Goal: Task Accomplishment & Management: Manage account settings

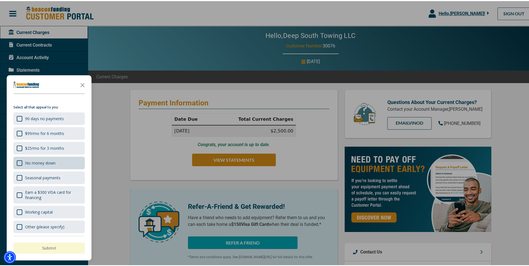
scroll to position [9, 0]
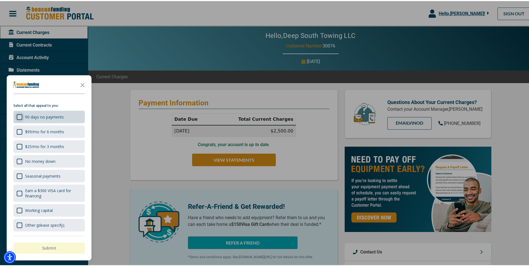
click at [18, 116] on div "Survey" at bounding box center [20, 116] width 6 height 6
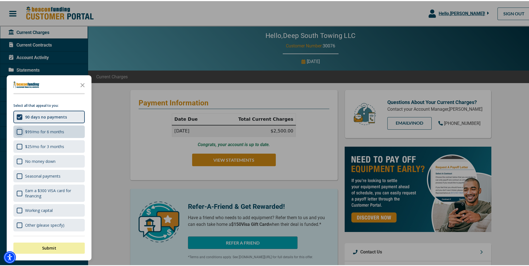
click at [18, 130] on div "Survey" at bounding box center [20, 131] width 6 height 6
click at [63, 250] on button "Submit" at bounding box center [48, 247] width 71 height 11
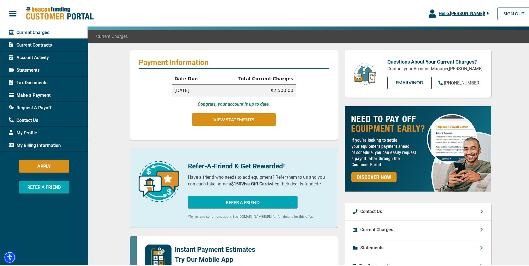
scroll to position [28, 0]
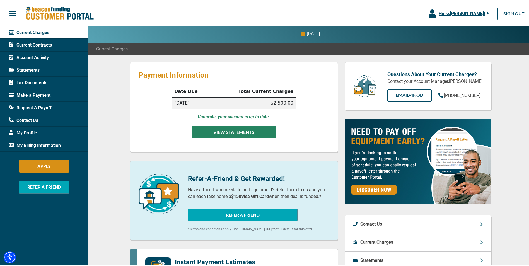
click at [221, 128] on button "VIEW STATEMENTS" at bounding box center [234, 131] width 84 height 13
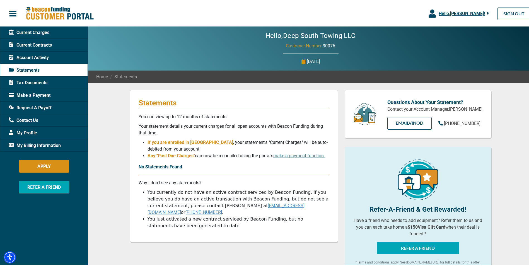
click at [44, 60] on div "Account Activity" at bounding box center [44, 56] width 88 height 13
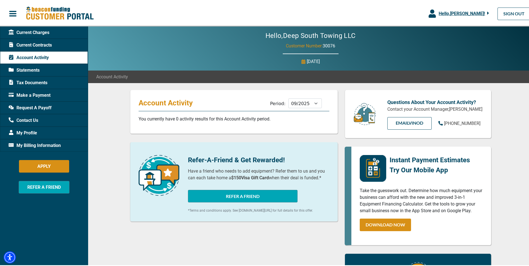
click at [31, 46] on span "Current Contracts" at bounding box center [30, 44] width 43 height 7
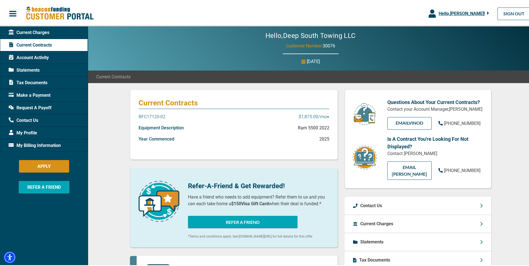
click at [327, 116] on icon at bounding box center [328, 115] width 3 height 1
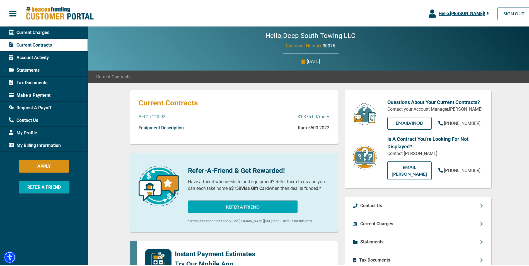
click at [327, 116] on icon at bounding box center [328, 115] width 3 height 1
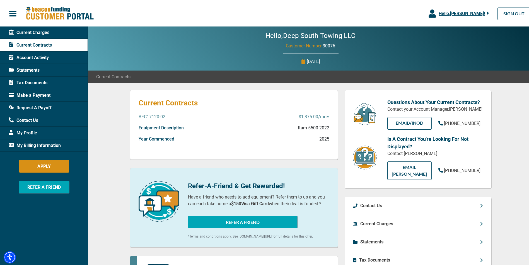
click at [40, 33] on span "Current Charges" at bounding box center [29, 31] width 41 height 7
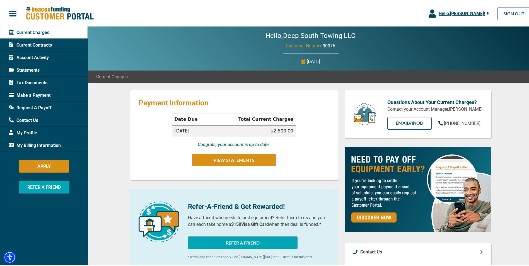
click at [26, 133] on span "My Profile" at bounding box center [23, 132] width 28 height 7
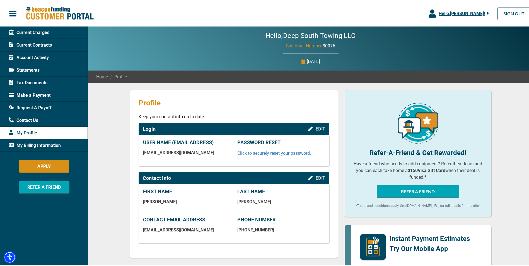
click at [35, 146] on span "My Billing Information" at bounding box center [35, 144] width 52 height 7
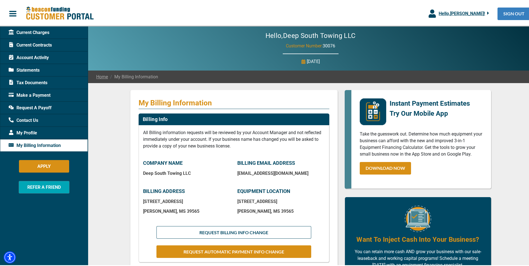
click at [516, 13] on link "SIGN OUT" at bounding box center [514, 12] width 33 height 13
